Goal: Information Seeking & Learning: Learn about a topic

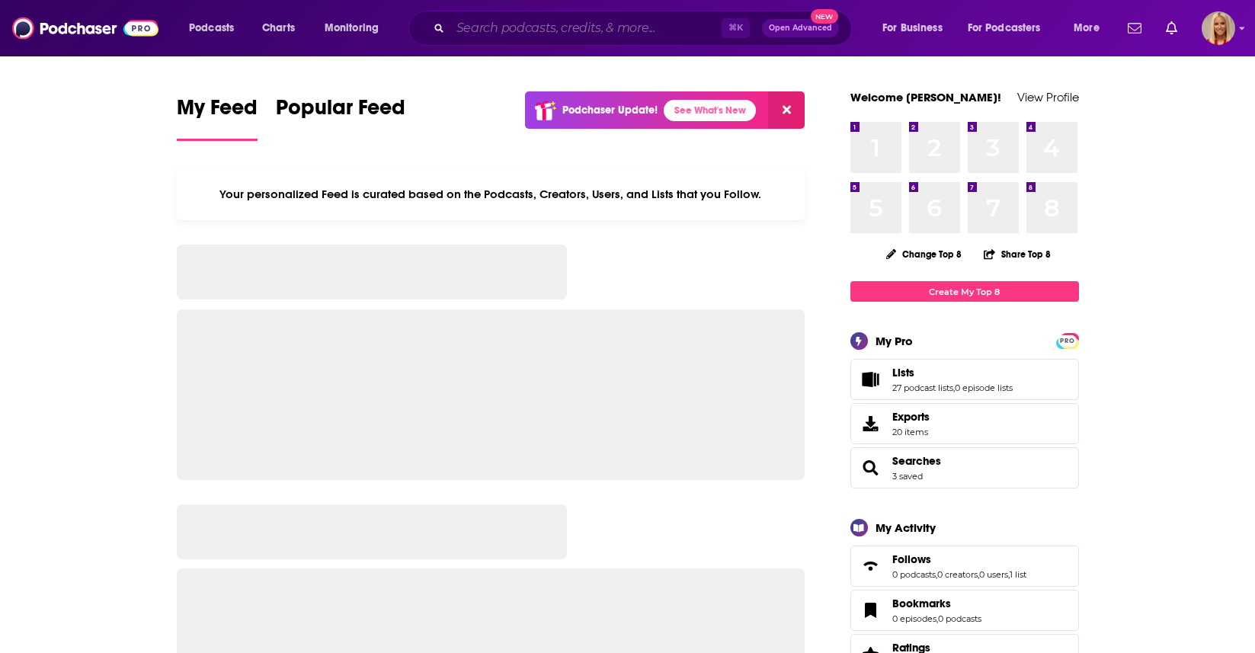
click at [545, 31] on input "Search podcasts, credits, & more..." at bounding box center [585, 28] width 271 height 24
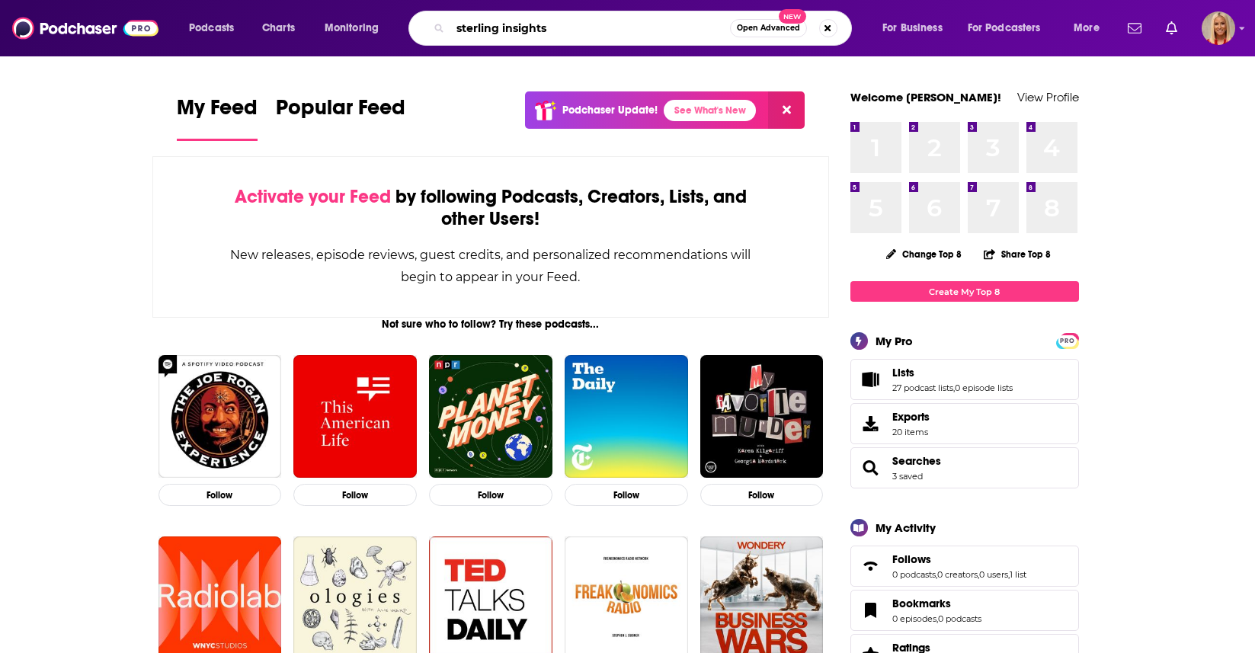
type input "sterling insights"
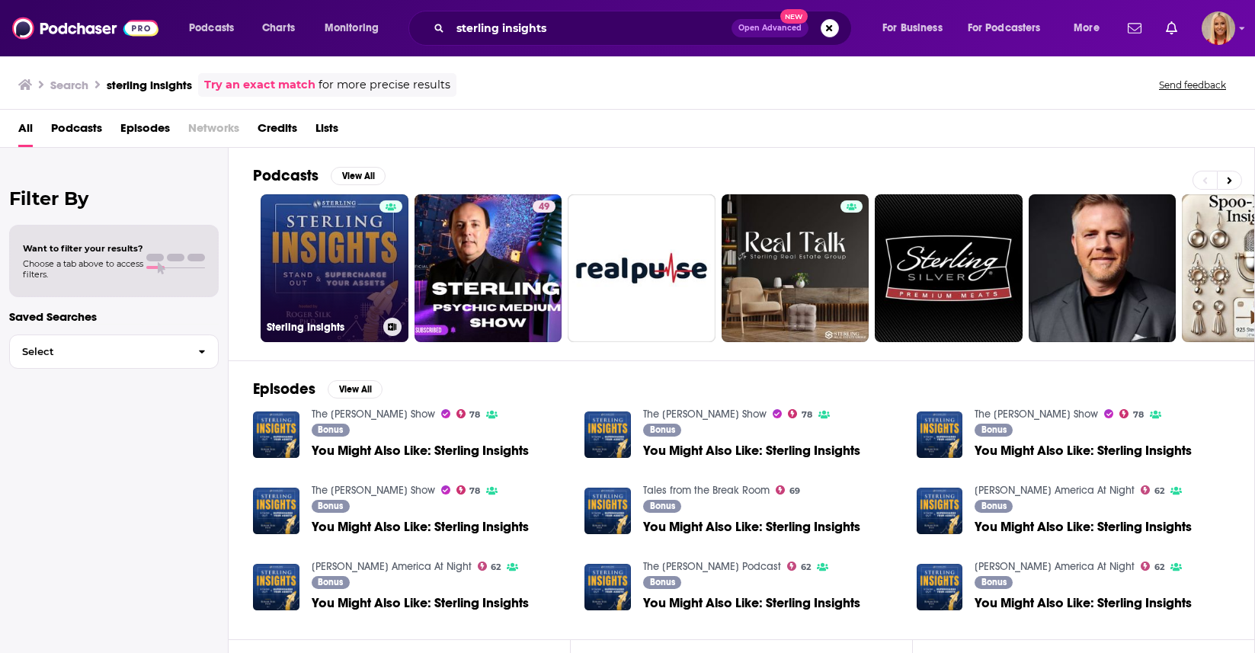
click at [340, 259] on link "Sterling Insights" at bounding box center [335, 268] width 148 height 148
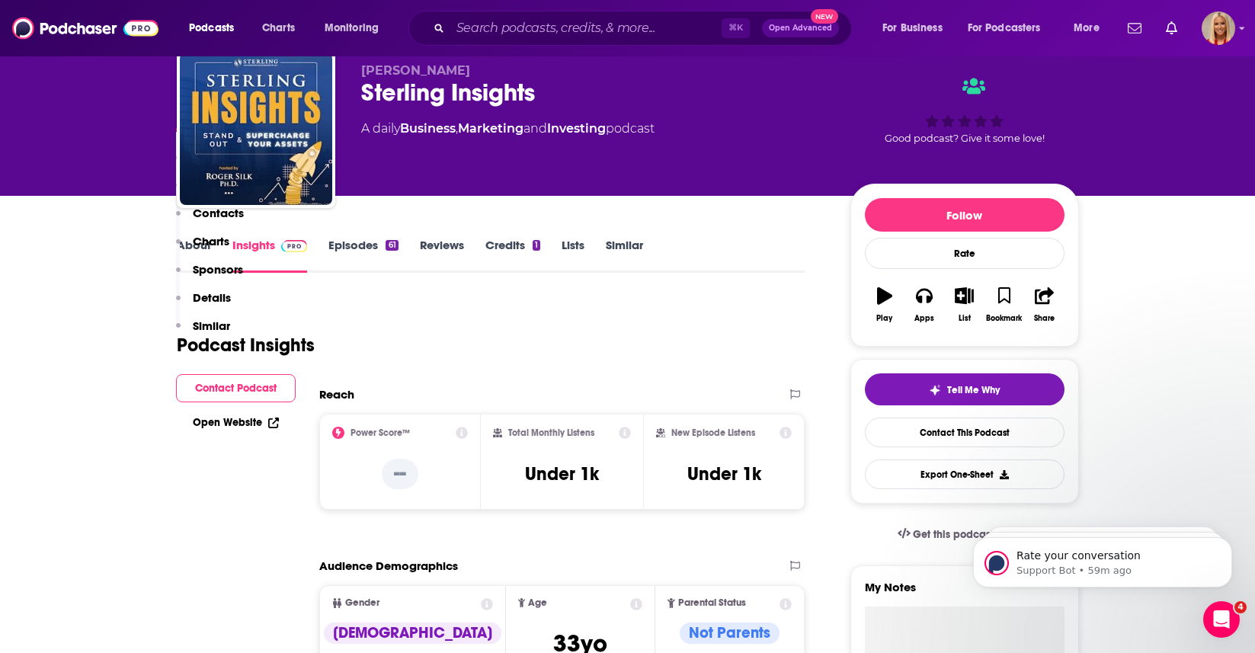
scroll to position [11, 0]
